Goal: Information Seeking & Learning: Learn about a topic

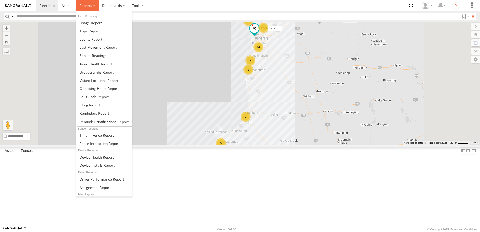
click at [84, 6] on span at bounding box center [85, 5] width 13 height 5
click at [93, 72] on span at bounding box center [97, 72] width 34 height 5
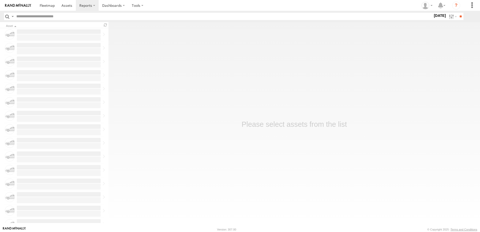
click at [433, 16] on label "16 Sep 25" at bounding box center [440, 16] width 14 height 6
click at [0, 0] on label at bounding box center [0, 0] width 0 height 0
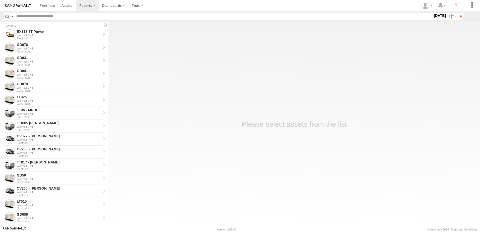
click at [0, 0] on label at bounding box center [0, 0] width 0 height 0
click at [459, 15] on input "**" at bounding box center [461, 16] width 6 height 7
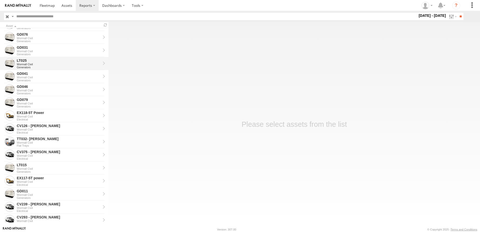
scroll to position [75, 0]
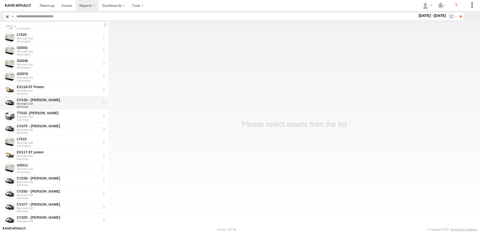
click at [41, 100] on div "CV126 - [PERSON_NAME]" at bounding box center [59, 100] width 84 height 5
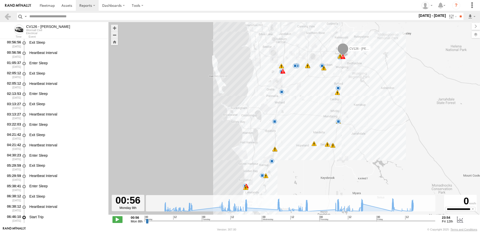
click at [163, 221] on input "range" at bounding box center [291, 221] width 290 height 5
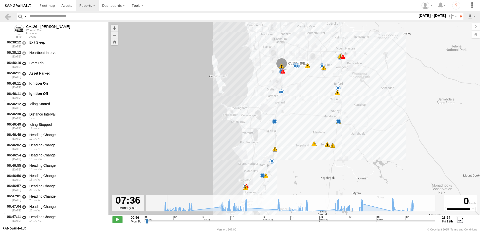
click at [160, 221] on input "range" at bounding box center [291, 221] width 290 height 5
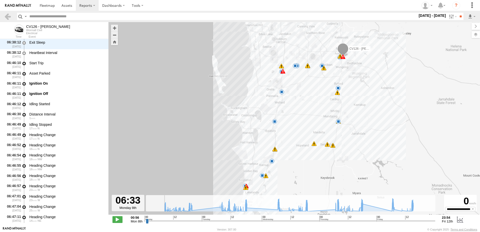
scroll to position [154, 0]
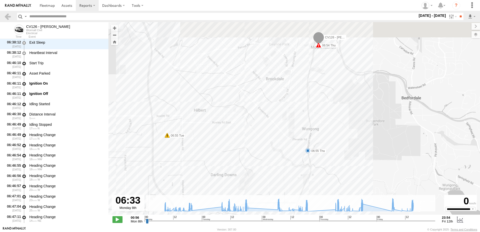
drag, startPoint x: 278, startPoint y: 75, endPoint x: 259, endPoint y: 214, distance: 140.6
click at [259, 215] on div "To navigate the map with touch gestures double-tap and hold your finger on the …" at bounding box center [294, 124] width 372 height 204
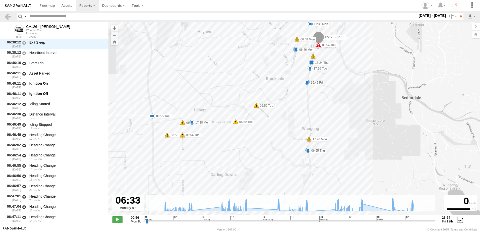
click at [117, 220] on span at bounding box center [118, 219] width 10 height 7
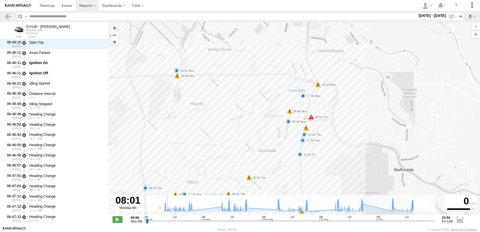
scroll to position [175, 0]
click at [164, 222] on input "range" at bounding box center [291, 221] width 290 height 5
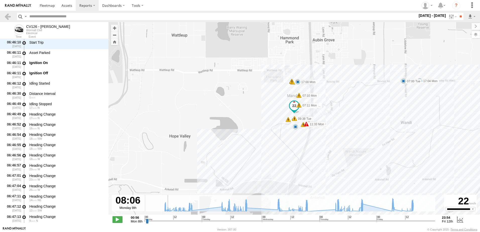
click at [163, 221] on input "range" at bounding box center [291, 221] width 290 height 5
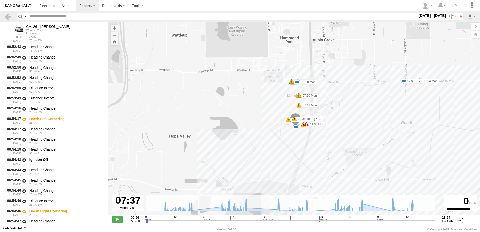
click at [161, 221] on input "range" at bounding box center [291, 221] width 290 height 5
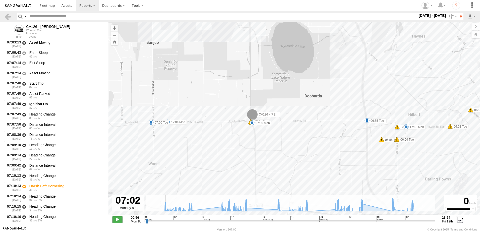
click at [120, 218] on span at bounding box center [118, 219] width 10 height 7
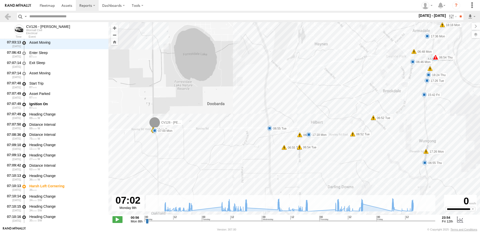
drag, startPoint x: 284, startPoint y: 170, endPoint x: 186, endPoint y: 177, distance: 98.2
click at [186, 177] on div "CV126 - Riley Ciccone 11:33 Mon 17:04 Mon 06:55 Tue 07:00 Tue 07:01 Tue 07:01 T…" at bounding box center [294, 121] width 372 height 198
click at [288, 168] on div "CV126 - Riley Ciccone 11:33 Mon 17:04 Mon 06:55 Tue 07:00 Tue 07:01 Tue 07:01 T…" at bounding box center [294, 121] width 372 height 198
click at [341, 165] on div "CV126 - Riley Ciccone 11:33 Mon 17:04 Mon 06:55 Tue 07:00 Tue 07:01 Tue 07:01 T…" at bounding box center [294, 121] width 372 height 198
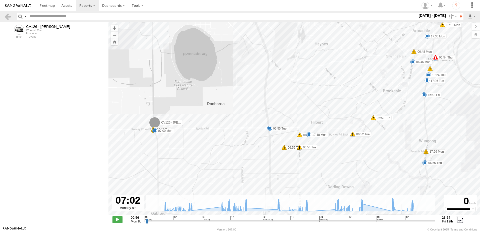
click at [160, 221] on input "range" at bounding box center [291, 221] width 290 height 5
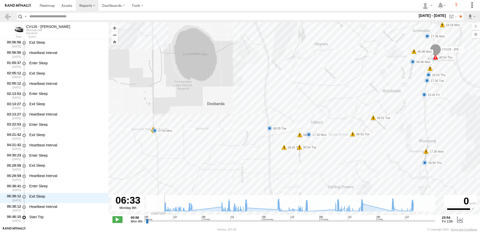
scroll to position [154, 0]
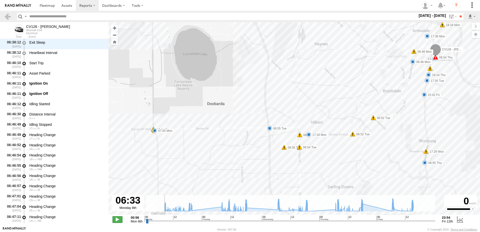
click at [118, 219] on span at bounding box center [118, 219] width 10 height 7
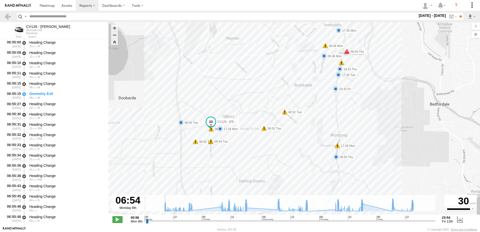
click at [116, 220] on span at bounding box center [118, 219] width 10 height 7
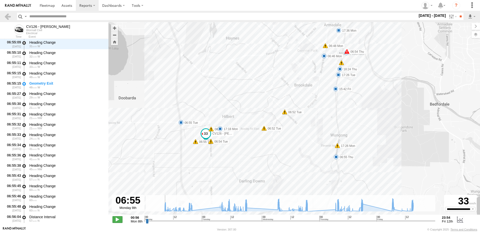
click at [116, 220] on span at bounding box center [118, 219] width 10 height 7
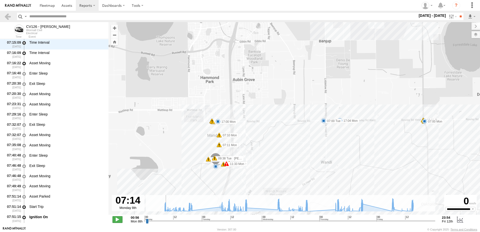
scroll to position [2391, 0]
click at [116, 220] on span at bounding box center [118, 219] width 10 height 7
click at [211, 181] on div "CV126 - Riley Ciccone 11:33 Mon 17:04 Mon 06:55 Tue 07:00 Tue 07:01 Tue 07:01 T…" at bounding box center [294, 121] width 372 height 198
click at [190, 221] on input "range" at bounding box center [291, 221] width 290 height 5
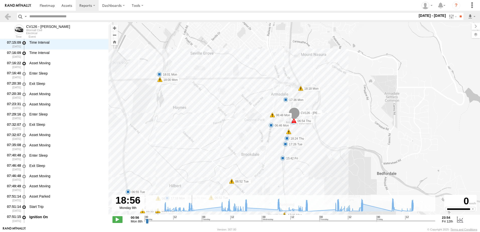
click at [188, 221] on input "range" at bounding box center [291, 221] width 290 height 5
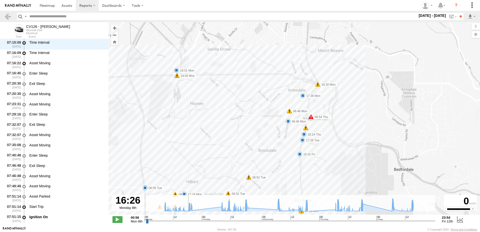
click at [184, 221] on input "range" at bounding box center [291, 221] width 290 height 5
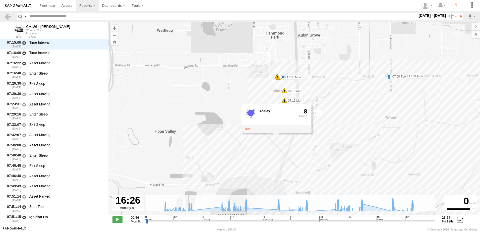
click at [186, 221] on input "range" at bounding box center [291, 221] width 290 height 5
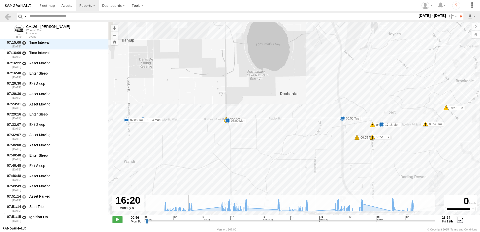
click at [184, 221] on input "range" at bounding box center [291, 221] width 290 height 5
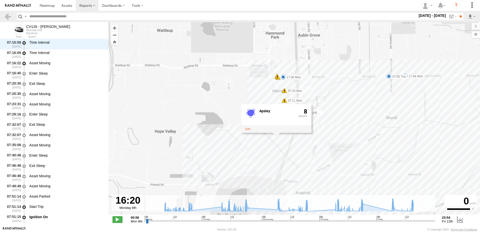
click at [185, 220] on input "range" at bounding box center [291, 221] width 290 height 5
click at [186, 221] on input "range" at bounding box center [291, 221] width 290 height 5
click at [118, 219] on span at bounding box center [118, 219] width 10 height 7
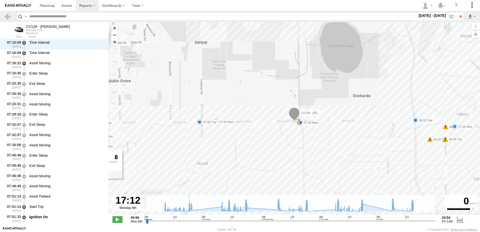
click at [221, 221] on input "range" at bounding box center [291, 221] width 290 height 5
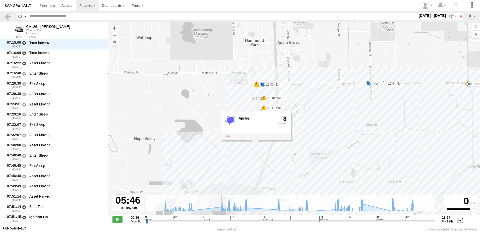
click at [216, 221] on input "range" at bounding box center [291, 221] width 290 height 5
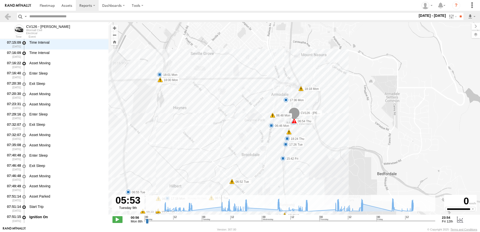
click at [220, 221] on input "range" at bounding box center [291, 221] width 290 height 5
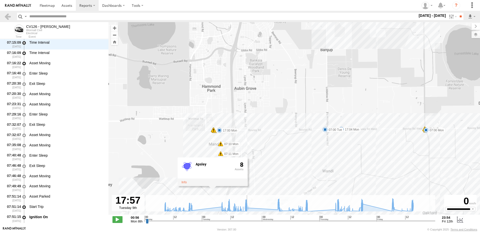
click at [246, 220] on input "range" at bounding box center [291, 221] width 290 height 5
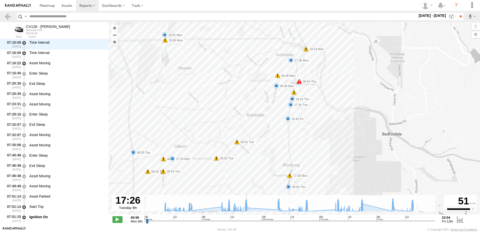
click at [245, 220] on input "range" at bounding box center [291, 221] width 290 height 5
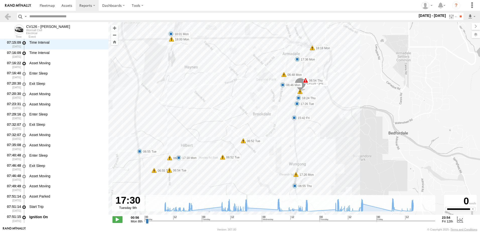
click at [243, 221] on input "range" at bounding box center [291, 221] width 290 height 5
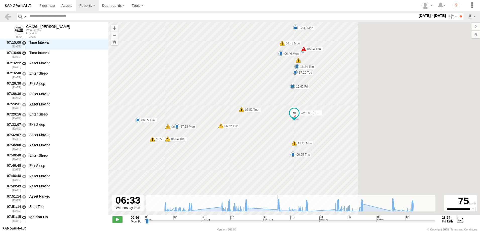
click at [276, 221] on input "range" at bounding box center [291, 221] width 290 height 5
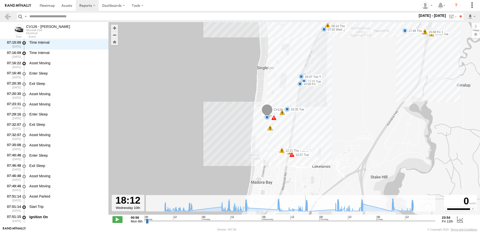
click at [304, 221] on input "range" at bounding box center [291, 221] width 290 height 5
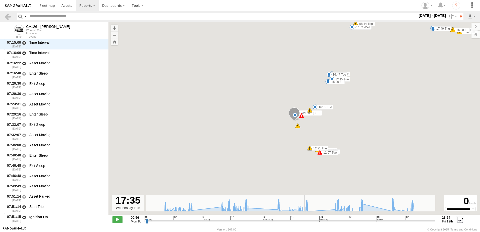
click at [303, 221] on input "range" at bounding box center [291, 221] width 290 height 5
click at [277, 221] on input "range" at bounding box center [291, 221] width 290 height 5
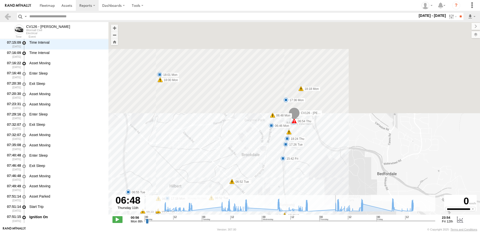
click at [335, 221] on input "range" at bounding box center [291, 221] width 290 height 5
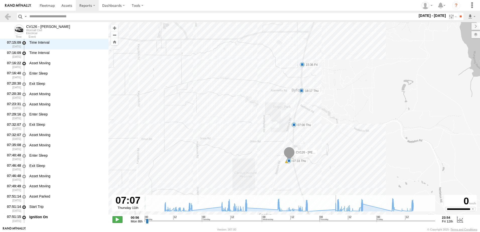
click at [115, 220] on span at bounding box center [118, 219] width 10 height 7
click at [362, 221] on input "range" at bounding box center [291, 221] width 290 height 5
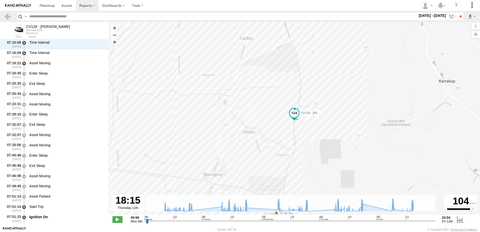
click at [360, 222] on input "range" at bounding box center [291, 221] width 290 height 5
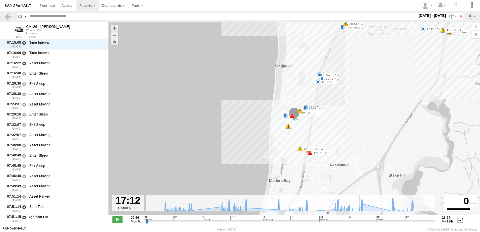
click at [115, 219] on span at bounding box center [118, 219] width 10 height 7
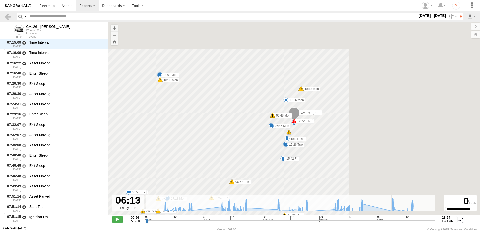
click at [391, 222] on input "range" at bounding box center [291, 221] width 290 height 5
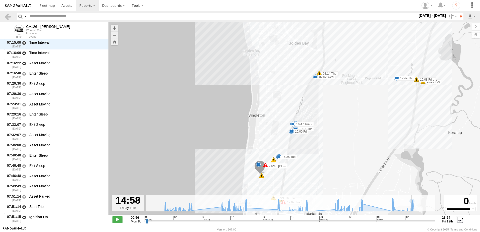
click at [412, 222] on input "range" at bounding box center [291, 221] width 290 height 5
click at [6, 17] on link at bounding box center [7, 16] width 7 height 7
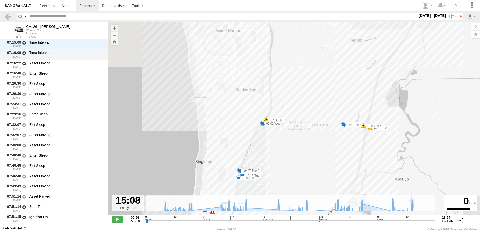
type input "**********"
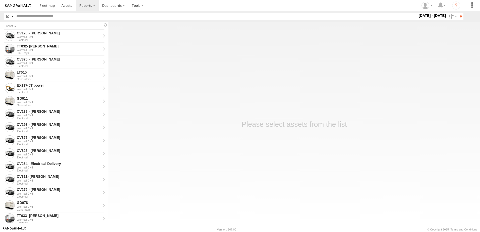
scroll to position [151, 0]
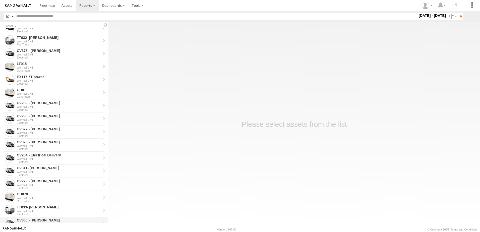
click at [50, 219] on div "CV300 - [PERSON_NAME]" at bounding box center [59, 220] width 84 height 5
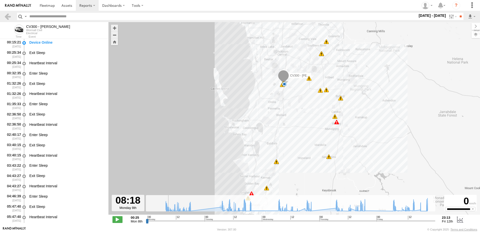
click at [166, 221] on input "range" at bounding box center [291, 221] width 290 height 5
click at [165, 221] on input "range" at bounding box center [291, 221] width 290 height 5
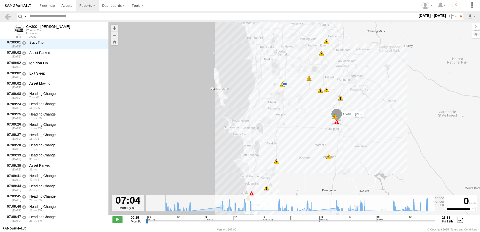
click at [163, 222] on input "range" at bounding box center [291, 221] width 290 height 5
click at [161, 221] on input "range" at bounding box center [291, 221] width 290 height 5
click at [119, 218] on span at bounding box center [118, 219] width 10 height 7
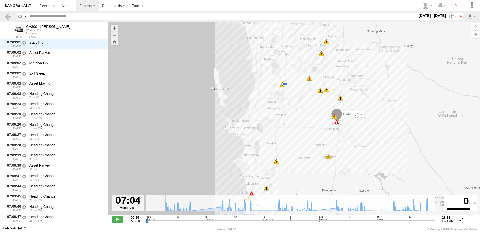
click at [163, 222] on input "range" at bounding box center [291, 221] width 290 height 5
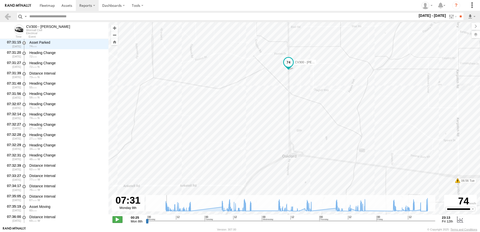
click at [117, 221] on span at bounding box center [118, 219] width 10 height 7
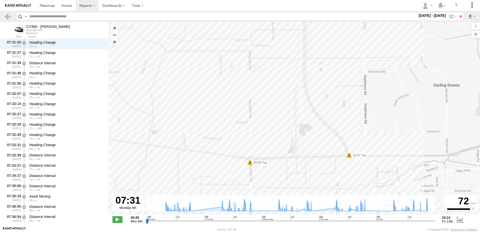
drag, startPoint x: 379, startPoint y: 137, endPoint x: 171, endPoint y: 76, distance: 217.4
click at [171, 76] on div "CV300 - Jayden LePage 08:30 Mon 06:46 Tue 06:56 Tue 07:01 Tue 08:37 Tue 09:37 T…" at bounding box center [294, 121] width 372 height 198
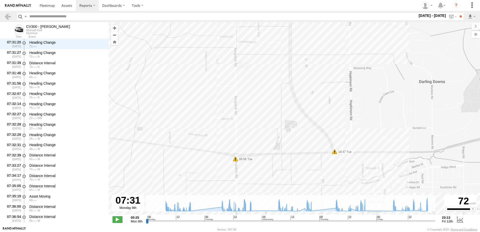
drag, startPoint x: 340, startPoint y: 177, endPoint x: 324, endPoint y: 173, distance: 15.5
click at [324, 173] on div "CV300 - Jayden LePage 08:30 Mon 06:46 Tue 06:56 Tue 07:01 Tue 08:37 Tue 09:37 T…" at bounding box center [294, 121] width 372 height 198
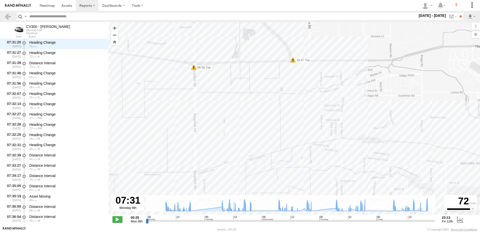
drag, startPoint x: 422, startPoint y: 166, endPoint x: 379, endPoint y: 89, distance: 87.5
click at [379, 89] on div "CV300 - Jayden LePage 08:30 Mon 06:46 Tue 06:56 Tue 07:01 Tue 08:37 Tue 09:37 T…" at bounding box center [294, 121] width 372 height 198
click at [115, 221] on span at bounding box center [118, 219] width 10 height 7
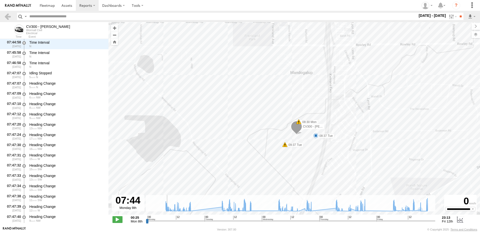
click at [301, 150] on div "CV300 - Jayden LePage 08:30 Mon 06:46 Tue 06:56 Tue 07:01 Tue 08:37 Tue 09:37 T…" at bounding box center [294, 121] width 372 height 198
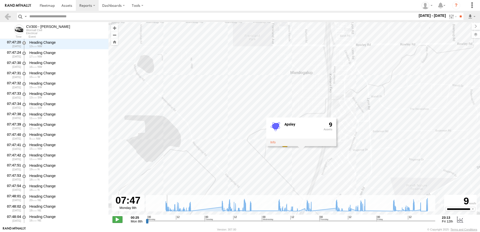
click at [116, 220] on span at bounding box center [118, 219] width 10 height 7
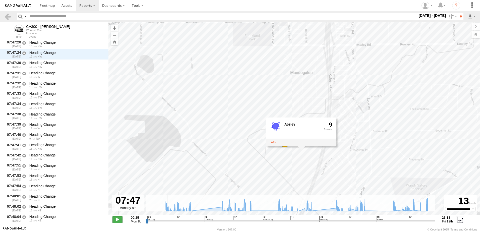
scroll to position [3191, 0]
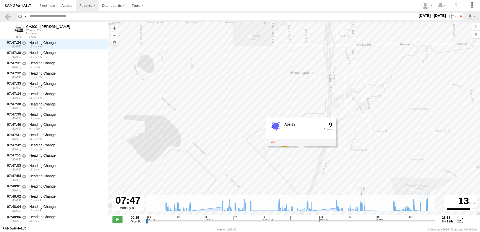
click at [189, 220] on input "range" at bounding box center [291, 221] width 290 height 5
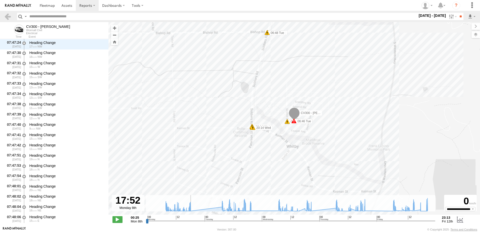
click at [187, 220] on input "range" at bounding box center [291, 221] width 290 height 5
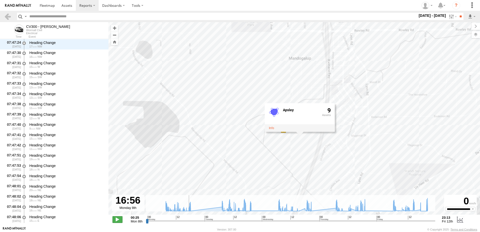
click at [118, 218] on span at bounding box center [118, 219] width 10 height 7
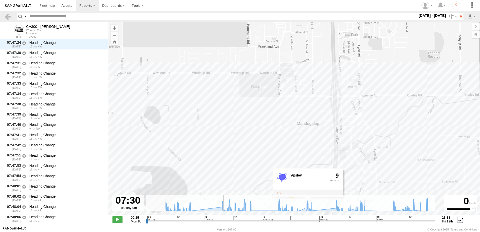
click at [222, 221] on input "range" at bounding box center [291, 221] width 290 height 5
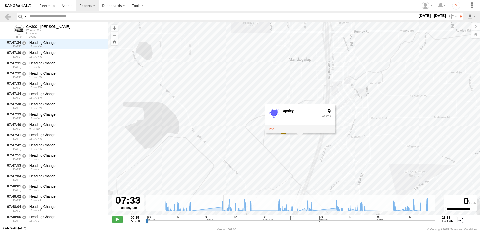
click at [221, 221] on input "range" at bounding box center [291, 221] width 290 height 5
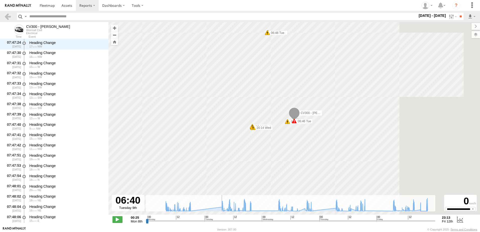
click at [220, 221] on input "range" at bounding box center [291, 221] width 290 height 5
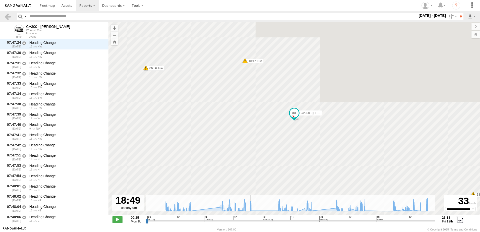
click at [249, 221] on input "range" at bounding box center [291, 221] width 290 height 5
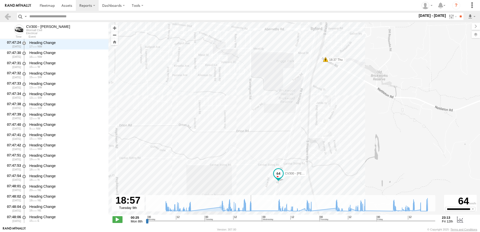
click at [246, 220] on input "range" at bounding box center [291, 221] width 290 height 5
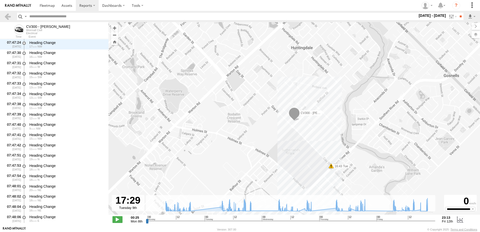
click at [243, 220] on input "range" at bounding box center [291, 221] width 290 height 5
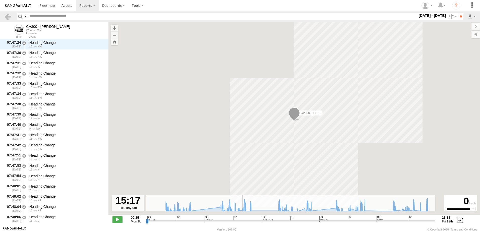
click at [241, 221] on input "range" at bounding box center [291, 221] width 290 height 5
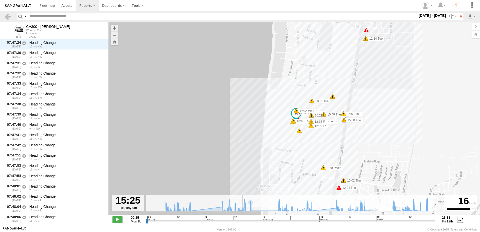
click at [283, 102] on div "CV300 - Jayden LePage 08:30 Mon 06:46 Tue 06:56 Tue 07:01 Tue 08:37 Tue 09:37 T…" at bounding box center [294, 121] width 372 height 198
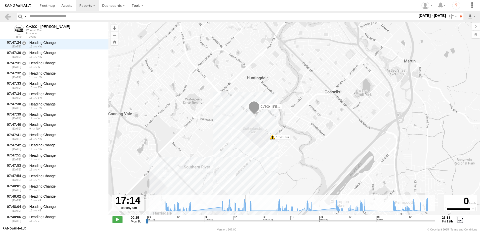
click at [249, 221] on input "range" at bounding box center [291, 221] width 290 height 5
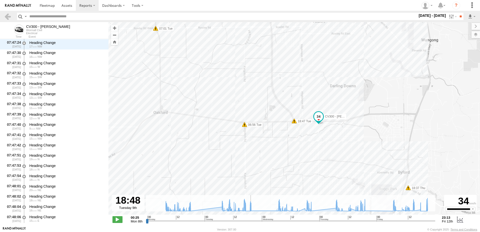
click at [275, 220] on input "range" at bounding box center [291, 221] width 290 height 5
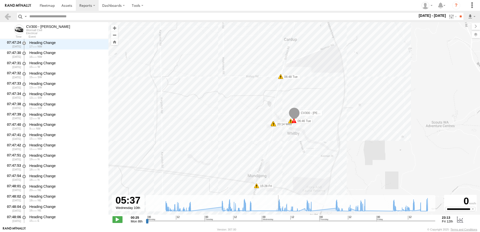
click at [277, 220] on input "range" at bounding box center [291, 221] width 290 height 5
click at [278, 221] on input "range" at bounding box center [291, 221] width 290 height 5
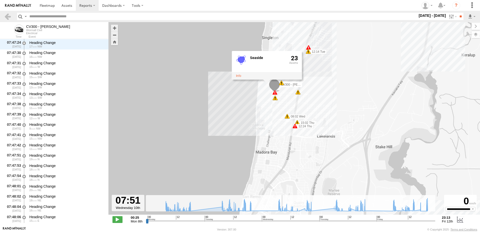
click at [310, 221] on input "range" at bounding box center [291, 221] width 290 height 5
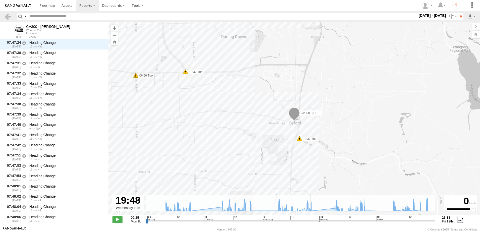
click at [307, 221] on input "range" at bounding box center [291, 221] width 290 height 5
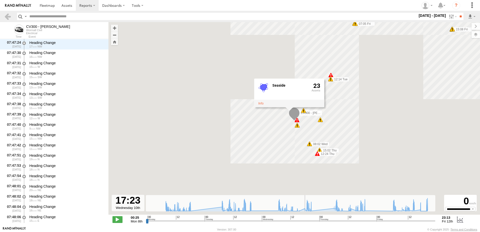
click at [304, 220] on input "range" at bounding box center [291, 221] width 290 height 5
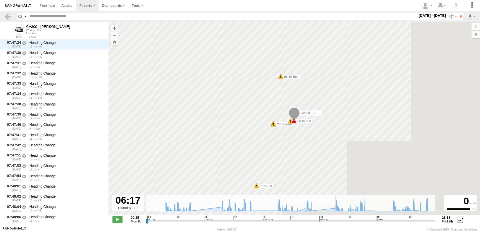
click at [335, 221] on input "range" at bounding box center [291, 221] width 290 height 5
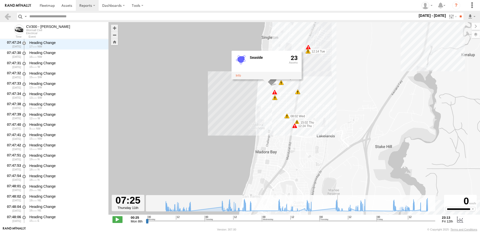
click at [364, 221] on input "range" at bounding box center [291, 221] width 290 height 5
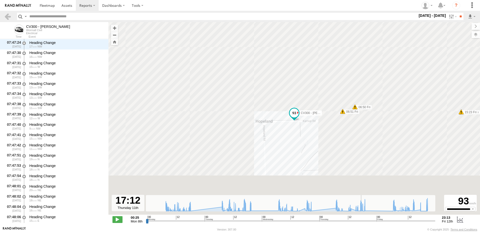
click at [361, 221] on input "range" at bounding box center [291, 221] width 290 height 5
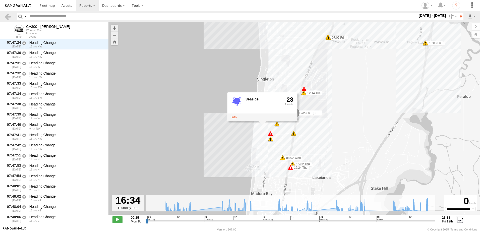
click at [360, 222] on input "range" at bounding box center [291, 221] width 290 height 5
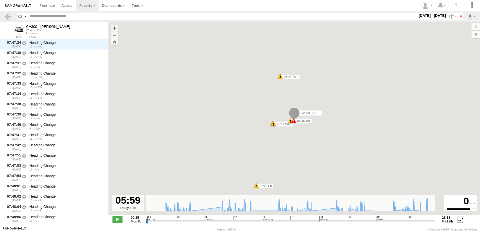
click at [392, 222] on input "range" at bounding box center [291, 221] width 290 height 5
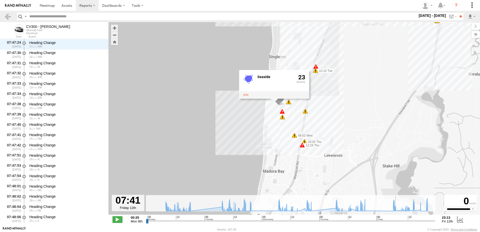
click at [395, 220] on input "range" at bounding box center [291, 221] width 290 height 5
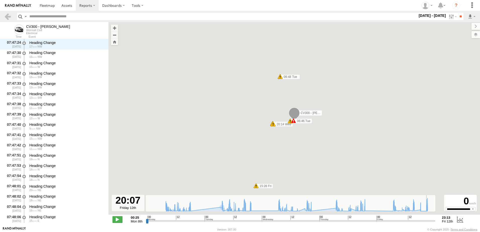
click at [426, 220] on input "range" at bounding box center [291, 221] width 290 height 5
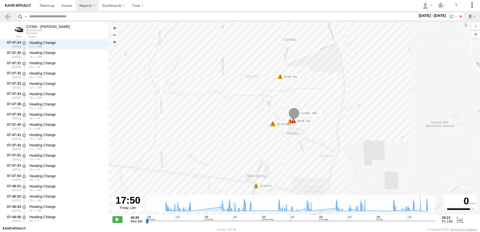
click at [421, 220] on input "range" at bounding box center [291, 221] width 290 height 5
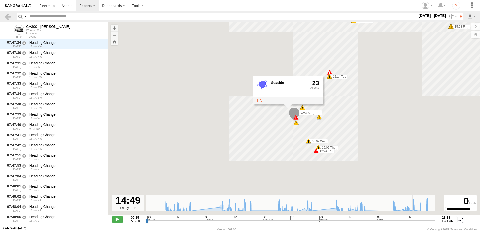
click at [414, 221] on input "range" at bounding box center [291, 221] width 290 height 5
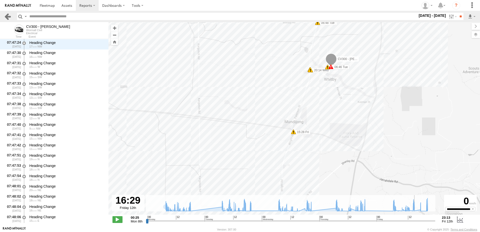
click at [6, 16] on link at bounding box center [7, 16] width 7 height 7
type input "**********"
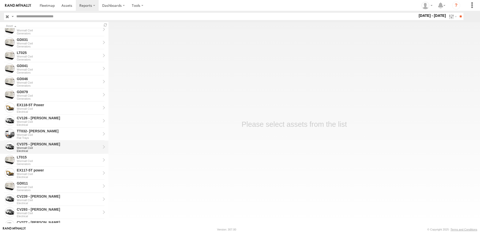
scroll to position [75, 0]
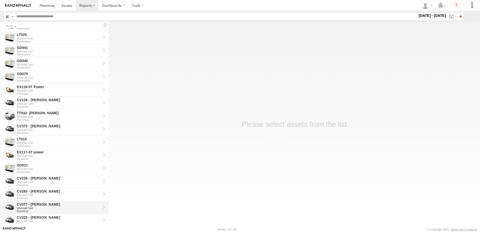
click at [42, 204] on div "CV377 - Joel Mcsherry" at bounding box center [59, 204] width 84 height 5
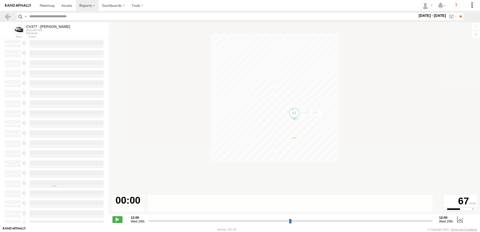
select select "**********"
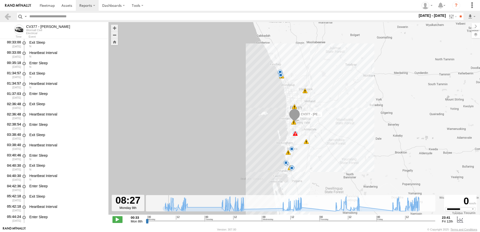
click at [166, 221] on input "range" at bounding box center [291, 221] width 290 height 5
click at [163, 220] on input "range" at bounding box center [291, 221] width 290 height 5
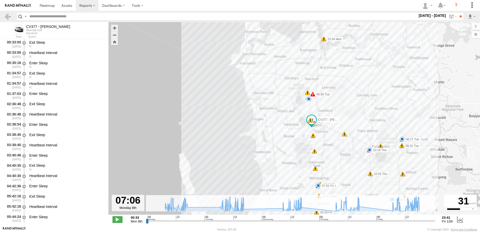
drag, startPoint x: 313, startPoint y: 89, endPoint x: 233, endPoint y: 166, distance: 111.4
click at [233, 166] on div "CV377 - Joel Mcsherry 13:21 Mon 10:35 Tue 12:04 Tue 12:59 Tue 15:11 Tue 11:29 T…" at bounding box center [294, 121] width 372 height 198
click at [117, 220] on span at bounding box center [118, 219] width 10 height 7
click at [315, 189] on div "CV377 - Joel Mcsherry 13:21 Mon 10:35 Tue 12:04 Tue 12:59 Tue 15:11 Tue 11:29 T…" at bounding box center [294, 121] width 372 height 198
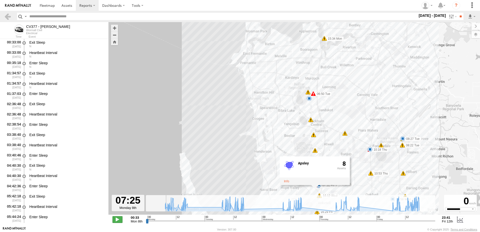
click at [118, 219] on span at bounding box center [118, 219] width 10 height 7
click at [186, 219] on input "range" at bounding box center [291, 221] width 290 height 5
click at [184, 220] on input "range" at bounding box center [291, 221] width 290 height 5
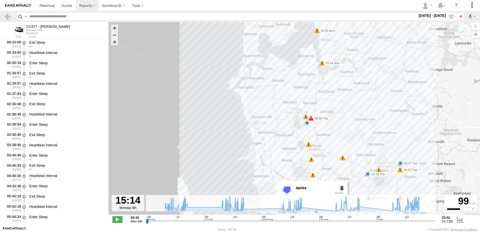
click at [182, 220] on input "range" at bounding box center [291, 221] width 290 height 5
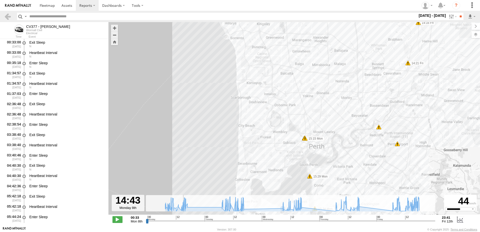
click at [181, 221] on input "range" at bounding box center [291, 221] width 290 height 5
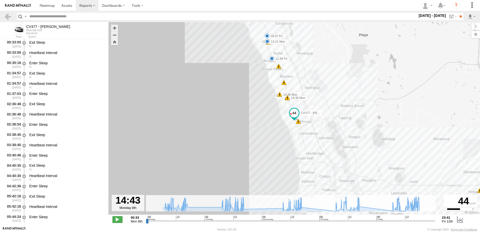
click at [120, 219] on span at bounding box center [118, 219] width 10 height 7
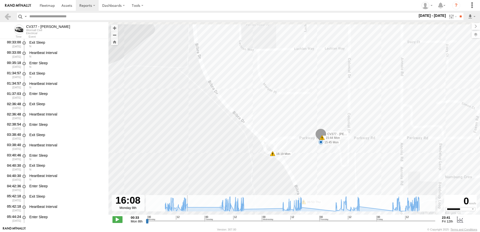
drag, startPoint x: 367, startPoint y: 105, endPoint x: 321, endPoint y: 163, distance: 73.2
click at [321, 163] on div "CV377 - Joel Mcsherry 13:21 Mon 10:35 Tue 12:04 Tue 12:59 Tue 15:11 Tue 11:29 T…" at bounding box center [294, 121] width 372 height 198
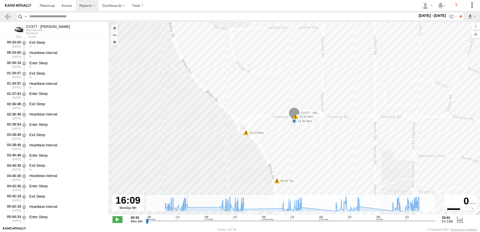
drag, startPoint x: 310, startPoint y: 44, endPoint x: 317, endPoint y: 151, distance: 107.0
click at [318, 151] on div "CV377 - Joel Mcsherry 13:21 Mon 10:35 Tue 12:04 Tue 12:59 Tue 15:11 Tue 11:29 T…" at bounding box center [294, 121] width 372 height 198
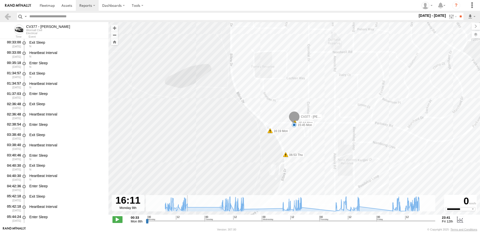
drag, startPoint x: 293, startPoint y: 50, endPoint x: 299, endPoint y: 141, distance: 90.8
click at [298, 142] on div "CV377 - Joel Mcsherry 13:21 Mon 10:35 Tue 12:04 Tue 12:59 Tue 15:11 Tue 11:29 T…" at bounding box center [294, 121] width 372 height 198
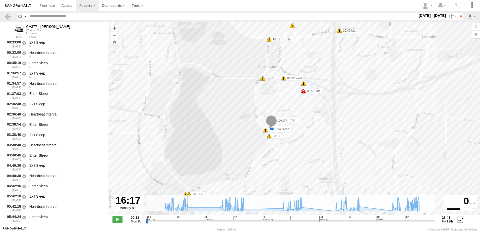
click at [183, 221] on input "range" at bounding box center [291, 221] width 290 height 5
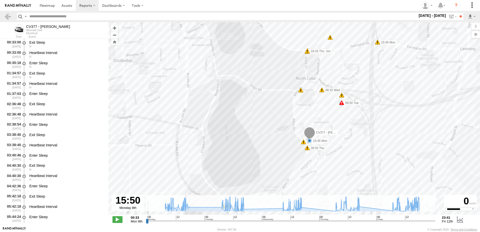
click at [182, 221] on input "range" at bounding box center [291, 221] width 290 height 5
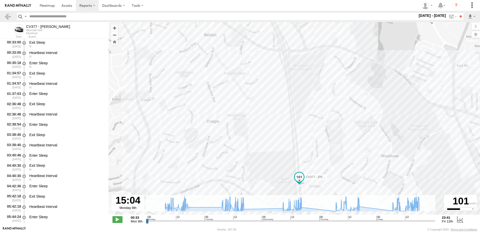
click at [181, 221] on input "range" at bounding box center [291, 221] width 290 height 5
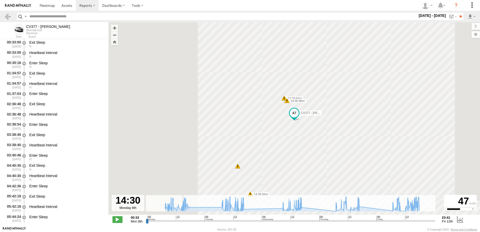
click at [181, 221] on input "range" at bounding box center [291, 221] width 290 height 5
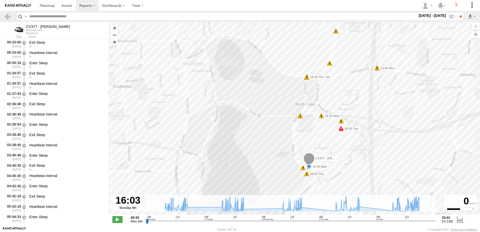
click at [118, 221] on span at bounding box center [118, 219] width 10 height 7
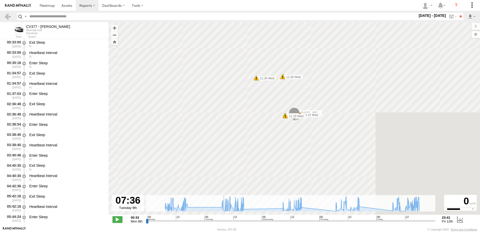
click at [222, 221] on input "range" at bounding box center [291, 221] width 290 height 5
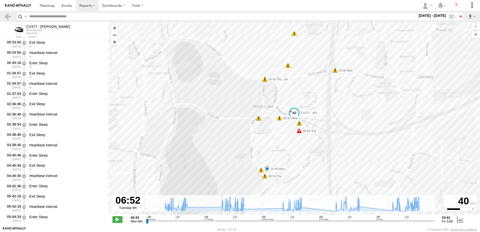
click at [220, 221] on input "range" at bounding box center [291, 221] width 290 height 5
click at [117, 219] on span at bounding box center [118, 219] width 10 height 7
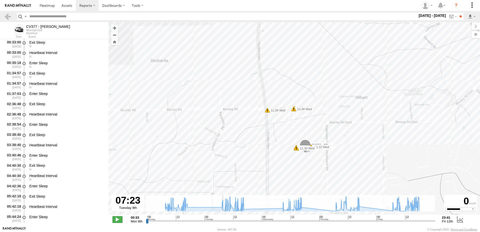
click at [118, 220] on span at bounding box center [118, 219] width 10 height 7
click at [289, 184] on div "CV377 - Joel Mcsherry 13:21 Mon 10:35 Tue 12:04 Tue 12:59 Tue 15:11 Tue 11:29 T…" at bounding box center [294, 121] width 372 height 198
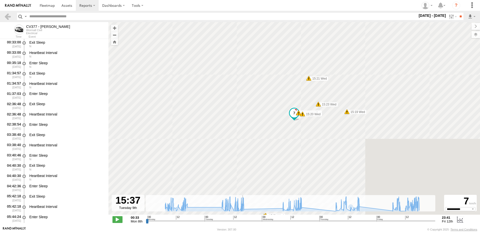
click at [241, 221] on input "range" at bounding box center [291, 221] width 290 height 5
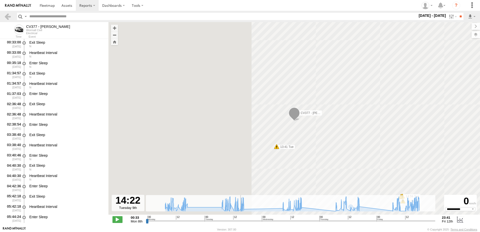
click at [238, 222] on input "range" at bounding box center [291, 221] width 290 height 5
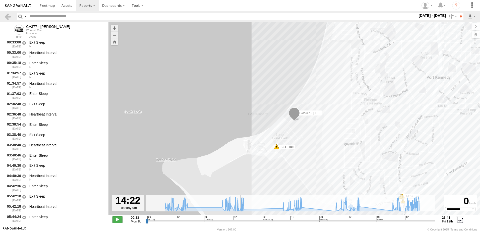
click at [118, 220] on span at bounding box center [118, 219] width 10 height 7
click at [315, 145] on div "CV377 - Joel Mcsherry 13:21 Mon 10:35 Tue 12:04 Tue 12:59 Tue 15:11 Tue 11:29 T…" at bounding box center [294, 121] width 372 height 198
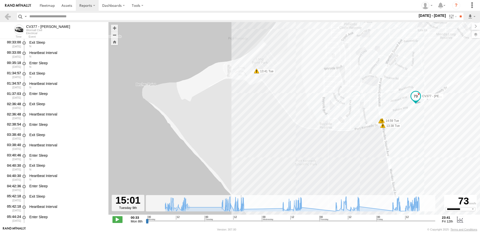
click at [308, 70] on div "CV377 - Joel Mcsherry 13:21 Mon 10:35 Tue 12:04 Tue 12:59 Tue 15:11 Tue 11:29 T…" at bounding box center [294, 121] width 372 height 198
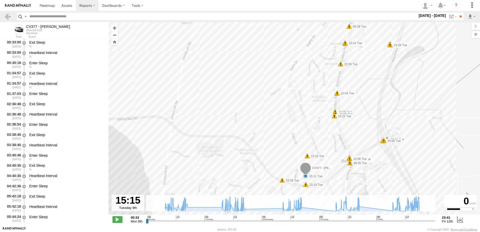
drag, startPoint x: 316, startPoint y: 91, endPoint x: 212, endPoint y: 108, distance: 104.6
click at [212, 108] on div "CV377 - Joel Mcsherry 13:21 Mon 10:35 Tue 12:04 Tue 12:59 Tue 15:11 Tue 11:29 T…" at bounding box center [294, 121] width 372 height 198
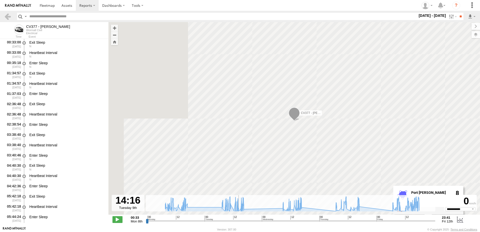
click at [238, 222] on input "range" at bounding box center [291, 221] width 290 height 5
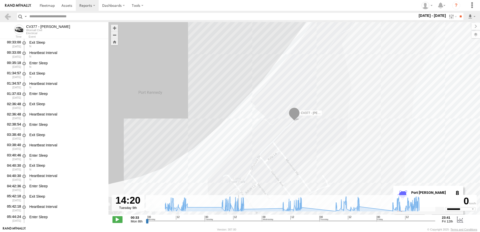
click at [239, 222] on input "range" at bounding box center [291, 221] width 290 height 5
click at [239, 221] on input "range" at bounding box center [291, 221] width 290 height 5
click at [241, 221] on input "range" at bounding box center [291, 221] width 290 height 5
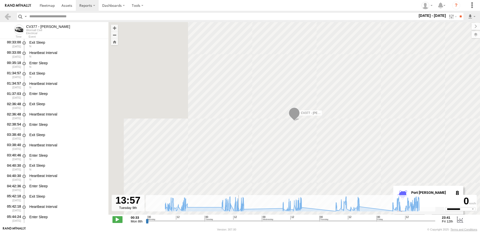
click at [237, 220] on input "range" at bounding box center [291, 221] width 290 height 5
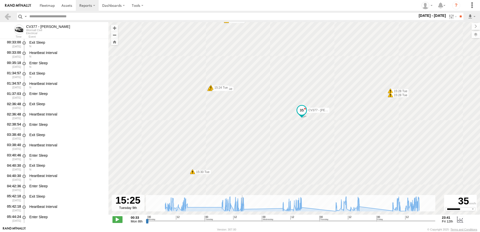
click at [241, 221] on input "range" at bounding box center [291, 221] width 290 height 5
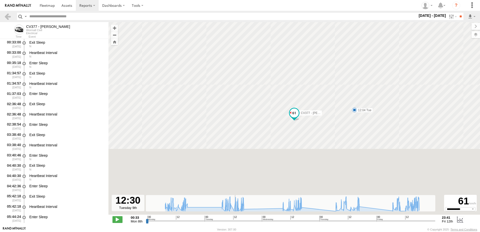
click at [234, 221] on input "range" at bounding box center [291, 221] width 290 height 5
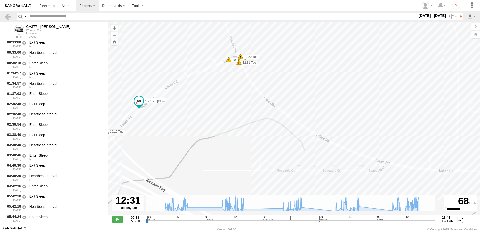
click at [238, 221] on input "range" at bounding box center [291, 221] width 290 height 5
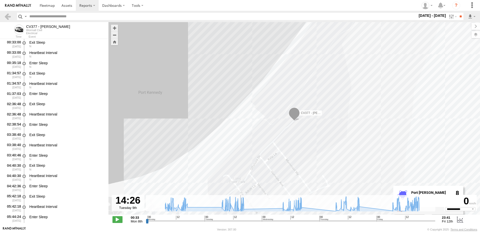
click at [239, 221] on input "range" at bounding box center [291, 221] width 290 height 5
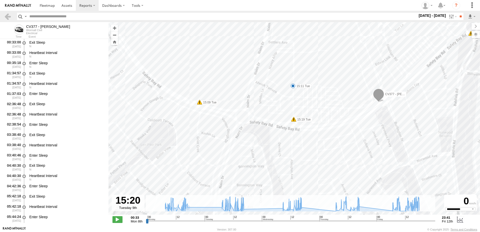
click at [240, 220] on input "range" at bounding box center [291, 221] width 290 height 5
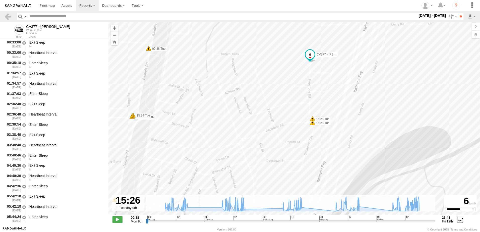
click at [289, 69] on div "CV377 - Joel Mcsherry 13:21 Mon 10:35 Tue 12:04 Tue 12:59 Tue 15:11 Tue 11:29 T…" at bounding box center [294, 121] width 372 height 198
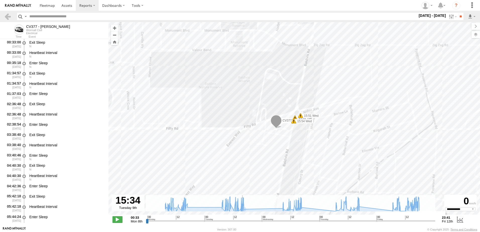
click at [256, 162] on div "CV377 - Joel Mcsherry 13:21 Mon 10:35 Tue 12:04 Tue 12:59 Tue 15:11 Tue 11:29 T…" at bounding box center [294, 121] width 372 height 198
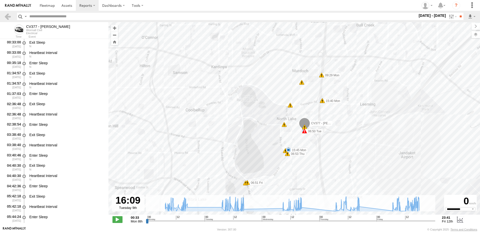
click at [283, 221] on input "range" at bounding box center [291, 221] width 290 height 5
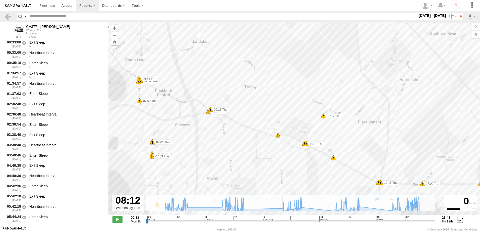
click at [281, 221] on input "range" at bounding box center [291, 221] width 290 height 5
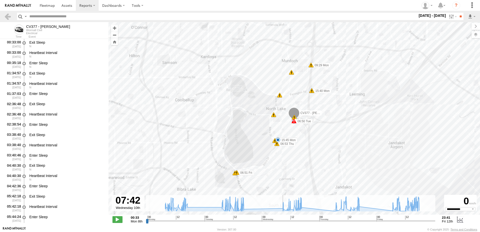
click at [280, 222] on input "range" at bounding box center [291, 221] width 290 height 5
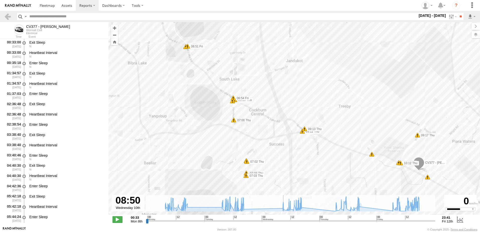
click at [283, 222] on input "range" at bounding box center [291, 221] width 290 height 5
click at [302, 221] on input "range" at bounding box center [291, 221] width 290 height 5
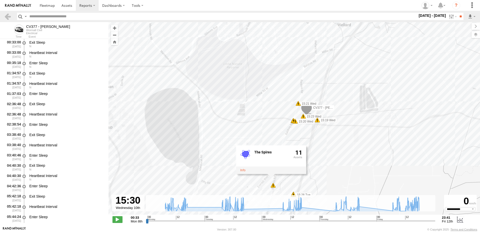
type input "**********"
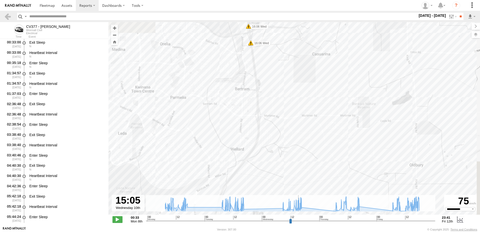
select select "**********"
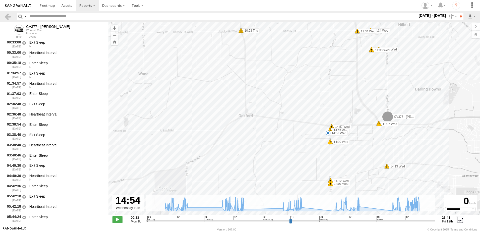
click at [297, 221] on input "range" at bounding box center [291, 221] width 290 height 5
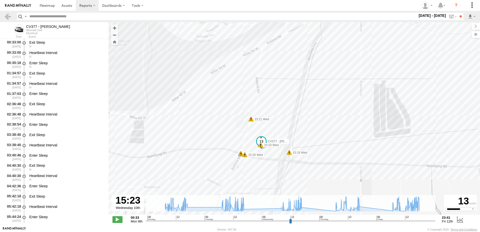
click at [251, 146] on div "CV377 - [PERSON_NAME] 13:21 Mon 10:35 Tue 12:04 Tue 12:59 Tue 15:11 Tue 11:29 T…" at bounding box center [294, 121] width 372 height 198
click at [439, 120] on div "CV377 - [PERSON_NAME] 13:21 Mon 10:35 Tue 12:04 Tue 12:59 Tue 15:11 Tue 11:29 T…" at bounding box center [294, 121] width 372 height 198
click at [413, 122] on div "CV377 - [PERSON_NAME] 13:21 Mon 10:35 Tue 12:04 Tue 12:59 Tue 15:11 Tue 11:29 T…" at bounding box center [294, 121] width 372 height 198
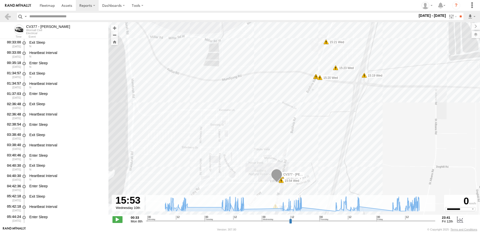
click at [266, 191] on div "CV377 - [PERSON_NAME] 13:21 Mon 10:35 Tue 12:04 Tue 12:59 Tue 15:11 Tue 11:29 T…" at bounding box center [294, 121] width 372 height 198
click at [343, 99] on div "CV377 - [PERSON_NAME] 13:21 Mon 10:35 Tue 12:04 Tue 12:59 Tue 15:11 Tue 11:29 T…" at bounding box center [294, 121] width 372 height 198
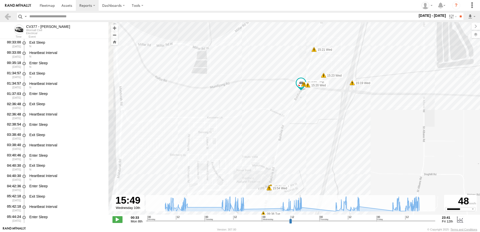
click at [299, 223] on input "range" at bounding box center [291, 221] width 290 height 5
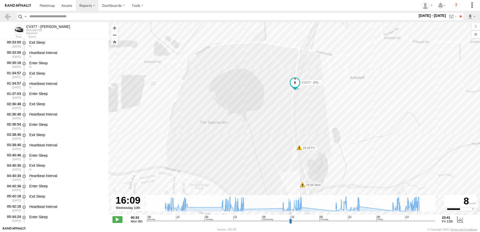
click at [336, 221] on input "range" at bounding box center [291, 221] width 290 height 5
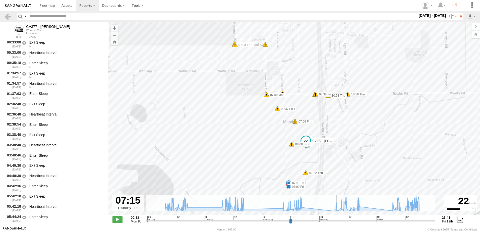
click at [255, 178] on div "CV377 - [PERSON_NAME] 13:21 Mon 10:35 Tue 12:04 Tue 12:59 Tue 15:11 Tue 11:29 T…" at bounding box center [294, 121] width 372 height 198
click at [357, 221] on input "range" at bounding box center [291, 221] width 290 height 5
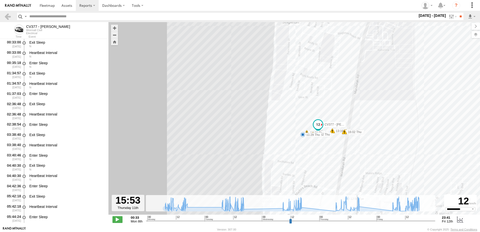
click at [285, 143] on div "CV377 - [PERSON_NAME] 13:21 Mon 10:35 Tue 12:04 Tue 12:59 Tue 15:11 Tue 11:29 T…" at bounding box center [294, 121] width 372 height 198
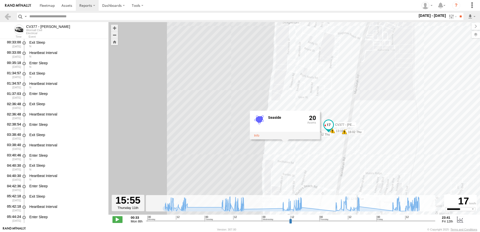
click at [191, 141] on div "CV377 - [PERSON_NAME] 13:21 Mon 10:35 Tue 12:04 Tue 12:59 Tue 15:11 Tue 11:29 T…" at bounding box center [294, 121] width 372 height 198
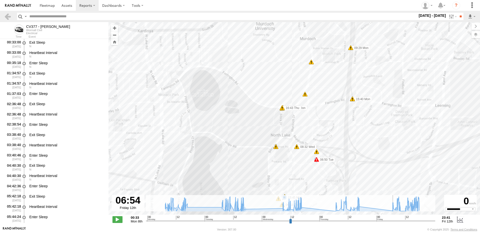
click at [394, 221] on input "range" at bounding box center [291, 221] width 290 height 5
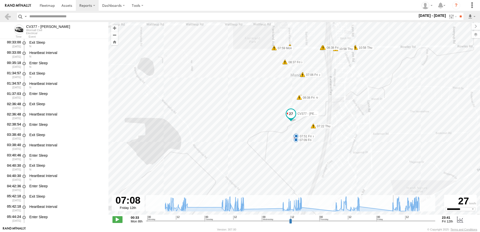
click at [265, 175] on div "CV377 - [PERSON_NAME] 13:21 Mon 10:35 Tue 12:04 Tue 12:59 Tue 15:11 Tue 11:29 T…" at bounding box center [294, 121] width 372 height 198
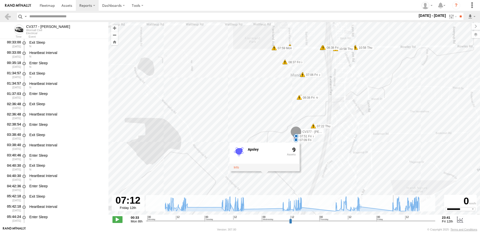
click at [417, 221] on input "range" at bounding box center [291, 221] width 290 height 5
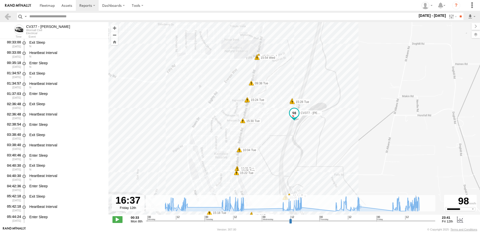
click at [413, 222] on input "range" at bounding box center [291, 221] width 290 height 5
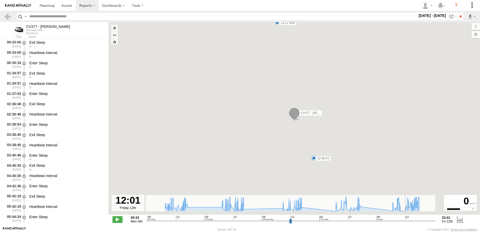
click at [406, 221] on input "range" at bounding box center [291, 221] width 290 height 5
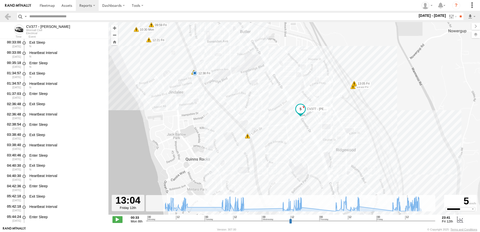
click at [408, 222] on input "range" at bounding box center [291, 221] width 290 height 5
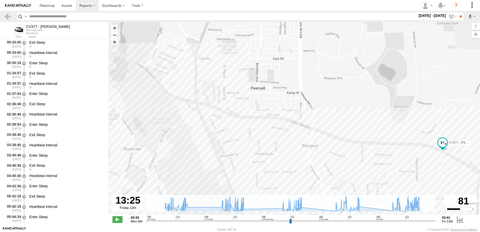
click at [204, 65] on div "CV377 - [PERSON_NAME] 13:21 Mon 10:35 Tue 12:04 Tue 12:59 Tue 15:11 Tue 11:29 T…" at bounding box center [294, 121] width 372 height 198
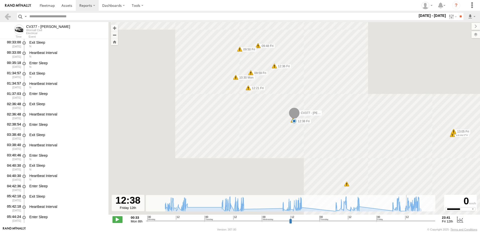
click at [407, 220] on input "range" at bounding box center [291, 221] width 290 height 5
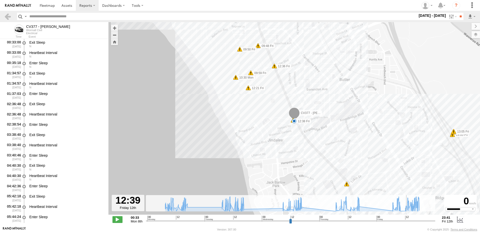
click at [225, 92] on div "CV377 - [PERSON_NAME] 13:21 Mon 10:35 Tue 12:04 Tue 12:59 Tue 15:11 Tue 11:29 T…" at bounding box center [294, 121] width 372 height 198
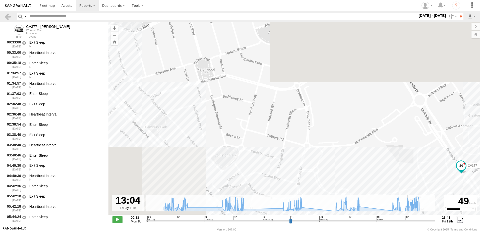
click at [408, 221] on input "range" at bounding box center [291, 221] width 290 height 5
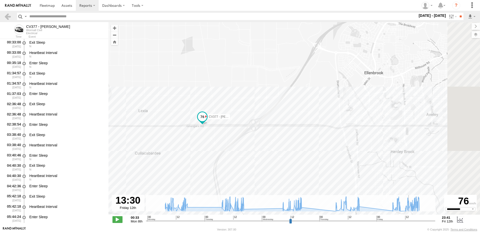
drag, startPoint x: 335, startPoint y: 161, endPoint x: 144, endPoint y: 143, distance: 192.3
click at [144, 143] on div "CV377 - [PERSON_NAME] 13:21 Mon 10:35 Tue 12:04 Tue 12:59 Tue 15:11 Tue 11:29 T…" at bounding box center [294, 121] width 372 height 198
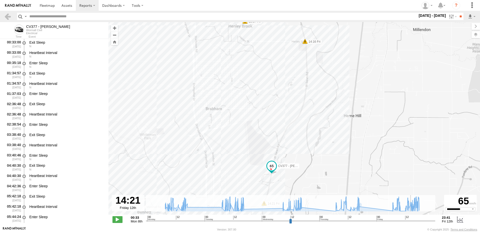
click at [411, 222] on input "range" at bounding box center [291, 221] width 290 height 5
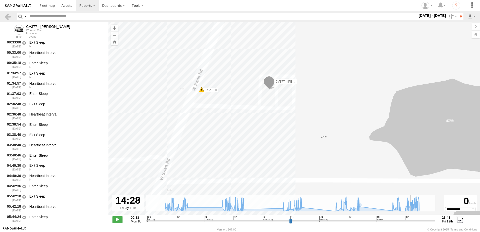
drag, startPoint x: 250, startPoint y: 131, endPoint x: 265, endPoint y: 145, distance: 20.6
click at [265, 146] on div "CV377 - [PERSON_NAME] 13:21 Mon 10:35 Tue 12:04 Tue 12:59 Tue 15:11 Tue 11:29 T…" at bounding box center [294, 121] width 372 height 198
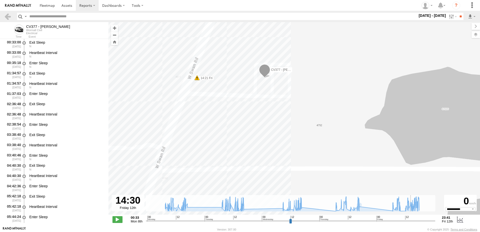
click at [264, 133] on div "CV377 - [PERSON_NAME] 13:21 Mon 10:35 Tue 12:04 Tue 12:59 Tue 15:11 Tue 11:29 T…" at bounding box center [294, 121] width 372 height 198
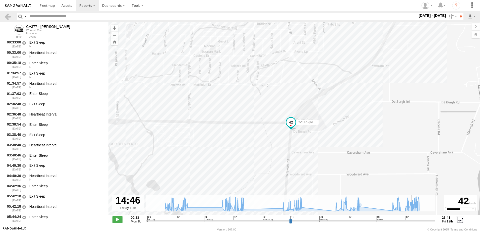
type input "**********"
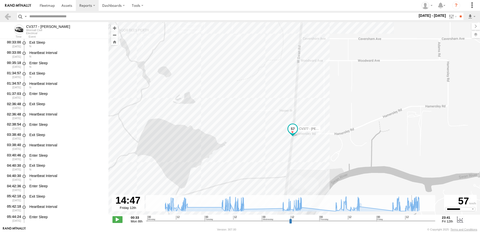
select select "**********"
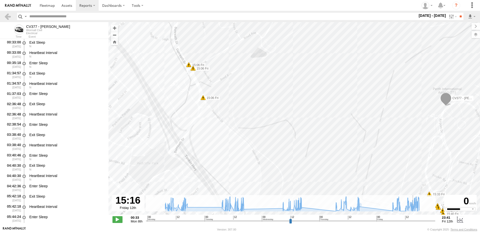
drag, startPoint x: 224, startPoint y: 153, endPoint x: 366, endPoint y: 173, distance: 143.0
click at [380, 181] on div "CV377 - [PERSON_NAME] 13:21 Mon 10:35 Tue 12:04 Tue 12:59 Tue 15:11 Tue 11:29 T…" at bounding box center [294, 121] width 372 height 198
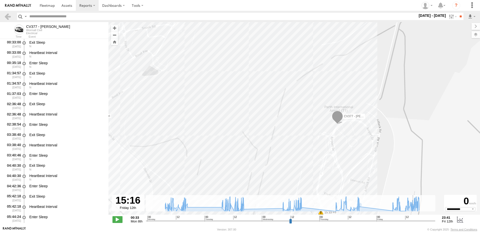
drag, startPoint x: 263, startPoint y: 122, endPoint x: 300, endPoint y: 172, distance: 62.3
click at [305, 177] on div "CV377 - [PERSON_NAME] 13:21 Mon 10:35 Tue 12:04 Tue 12:59 Tue 15:11 Tue 11:29 T…" at bounding box center [294, 121] width 372 height 198
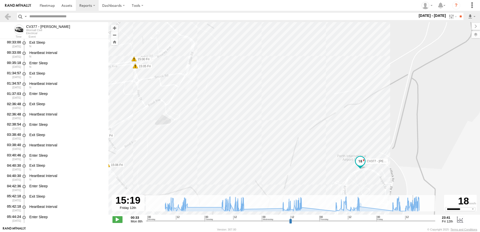
drag, startPoint x: 180, startPoint y: 103, endPoint x: 236, endPoint y: 156, distance: 77.5
click at [236, 156] on div "CV377 - [PERSON_NAME] 13:21 Mon 10:35 Tue 12:04 Tue 12:59 Tue 15:11 Tue 11:29 T…" at bounding box center [294, 121] width 372 height 198
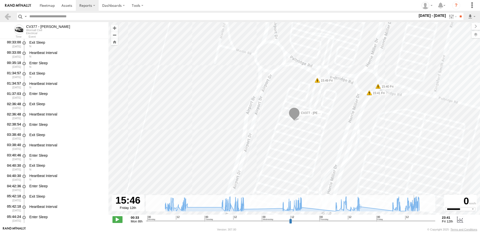
click at [415, 222] on input "range" at bounding box center [291, 221] width 290 height 5
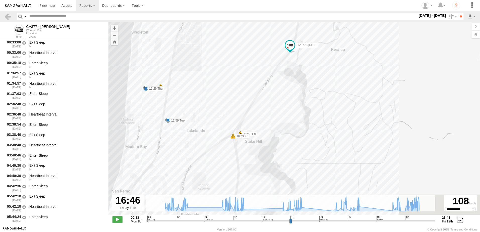
drag, startPoint x: 347, startPoint y: 162, endPoint x: 359, endPoint y: 27, distance: 135.9
click at [359, 27] on div "CV377 - [PERSON_NAME] 13:21 Mon 10:35 Tue 12:04 Tue 12:59 Tue 15:11 Tue 11:29 T…" at bounding box center [294, 121] width 372 height 198
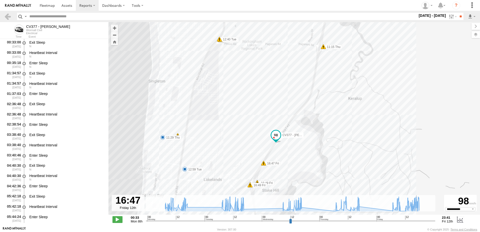
drag, startPoint x: 336, startPoint y: 131, endPoint x: 376, endPoint y: 78, distance: 66.3
click at [375, 70] on div "CV377 - [PERSON_NAME] 13:21 Mon 10:35 Tue 12:04 Tue 12:59 Tue 15:11 Tue 11:29 T…" at bounding box center [294, 121] width 372 height 198
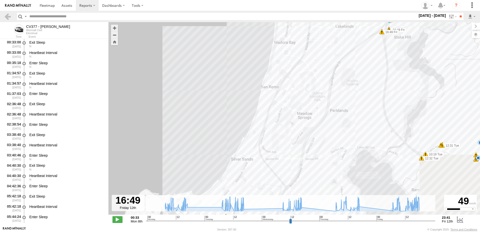
drag, startPoint x: 418, startPoint y: 221, endPoint x: 417, endPoint y: 224, distance: 2.6
click at [417, 223] on input "range" at bounding box center [291, 221] width 290 height 5
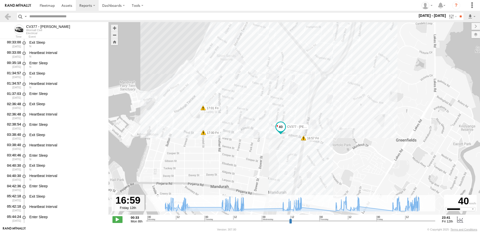
drag, startPoint x: 297, startPoint y: 167, endPoint x: 329, endPoint y: 172, distance: 33.0
click at [327, 172] on div "CV377 - [PERSON_NAME] 13:21 Mon 10:35 Tue 12:04 Tue 12:59 Tue 15:11 Tue 11:29 T…" at bounding box center [294, 121] width 372 height 198
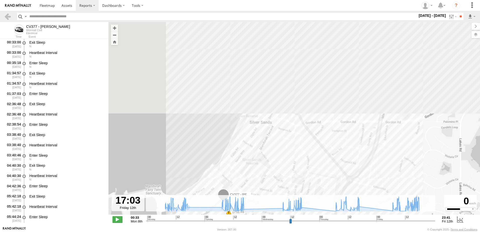
drag, startPoint x: 326, startPoint y: 75, endPoint x: 273, endPoint y: 205, distance: 140.9
click at [273, 210] on div "To navigate the map with touch gestures double-tap and hold your finger on the …" at bounding box center [294, 124] width 372 height 204
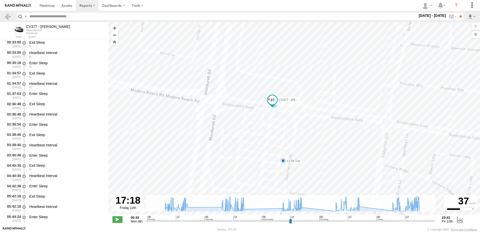
drag, startPoint x: 263, startPoint y: 134, endPoint x: 284, endPoint y: 174, distance: 44.8
click at [284, 174] on div "CV377 - [PERSON_NAME] 13:21 Mon 10:35 Tue 12:04 Tue 12:59 Tue 15:11 Tue 11:29 T…" at bounding box center [294, 121] width 372 height 198
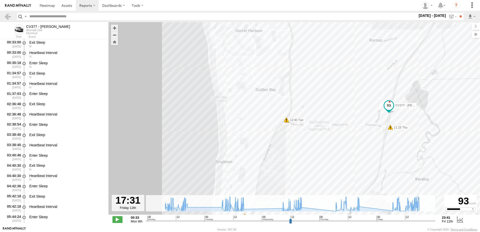
drag, startPoint x: 370, startPoint y: 157, endPoint x: 331, endPoint y: 157, distance: 39.7
click at [331, 157] on div "CV377 - [PERSON_NAME] 13:21 Mon 10:35 Tue 12:04 Tue 12:59 Tue 15:11 Tue 11:29 T…" at bounding box center [294, 121] width 372 height 198
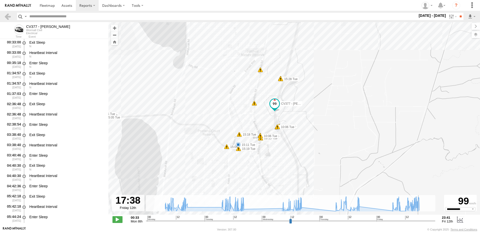
drag, startPoint x: 381, startPoint y: 103, endPoint x: 381, endPoint y: 138, distance: 35.2
click at [385, 160] on div "CV377 - [PERSON_NAME] 13:21 Mon 10:35 Tue 12:04 Tue 12:59 Tue 15:11 Tue 11:29 T…" at bounding box center [294, 121] width 372 height 198
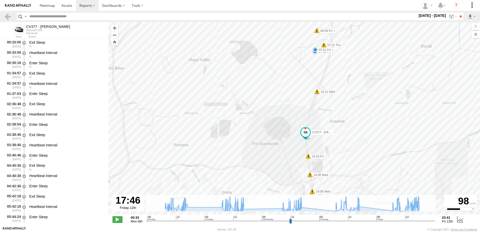
drag, startPoint x: 358, startPoint y: 74, endPoint x: 382, endPoint y: 193, distance: 120.8
click at [382, 193] on div "CV377 - [PERSON_NAME] 13:21 Mon 10:35 Tue 12:04 Tue 12:59 Tue 15:11 Tue 11:29 T…" at bounding box center [294, 121] width 372 height 198
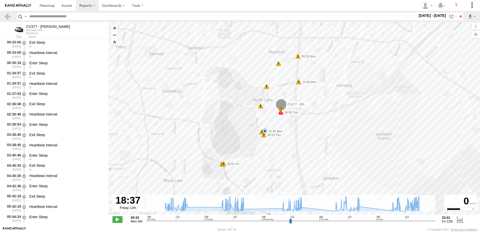
type input "**********"
